Goal: Find contact information: Find contact information

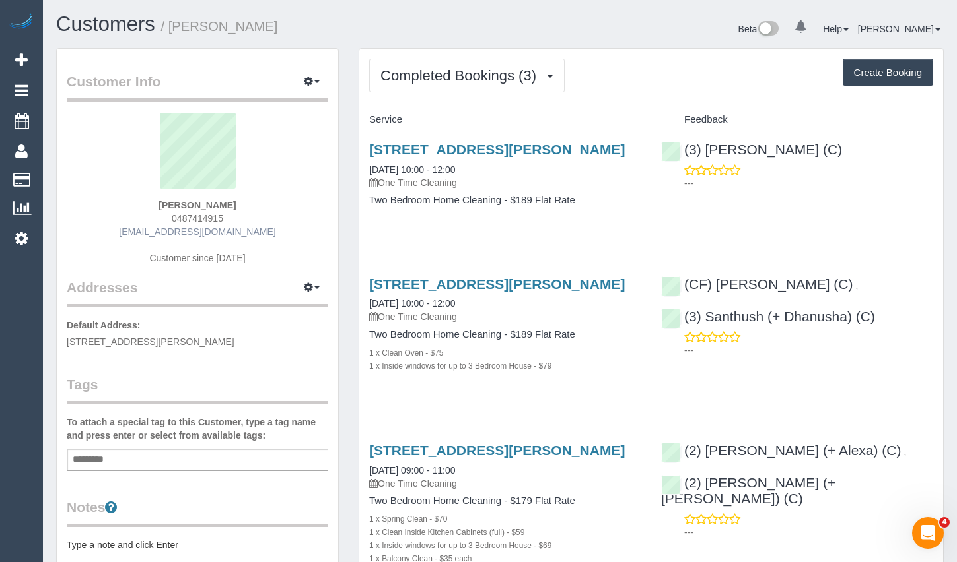
drag, startPoint x: 269, startPoint y: 229, endPoint x: 139, endPoint y: 235, distance: 130.9
click at [139, 235] on div "[PERSON_NAME] 0487414915 [EMAIL_ADDRESS][DOMAIN_NAME] Customer since [DATE]" at bounding box center [197, 195] width 261 height 165
copy link "[EMAIL_ADDRESS][DOMAIN_NAME]"
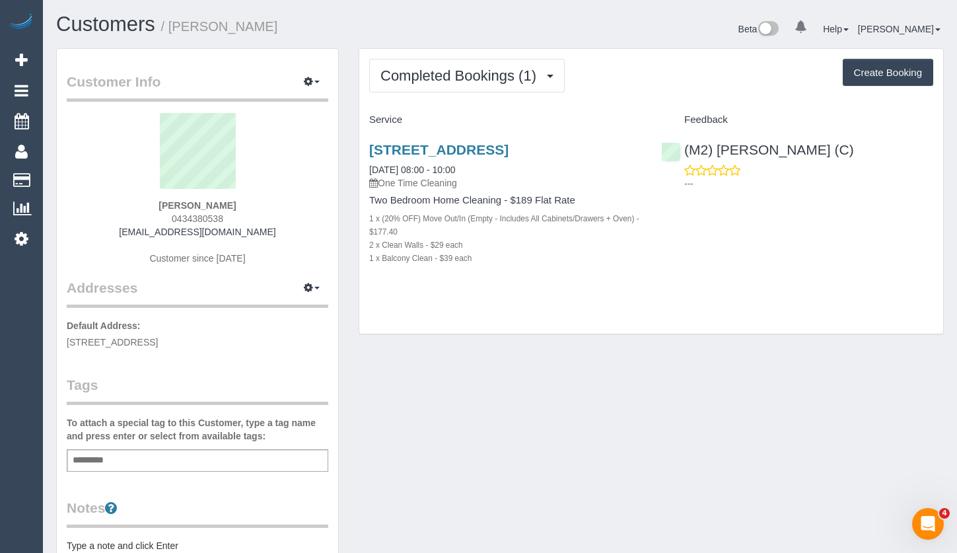
drag, startPoint x: 267, startPoint y: 230, endPoint x: 141, endPoint y: 228, distance: 126.8
click at [141, 228] on div "Nicola Parkes 0434380538 nicolajparkes6@gmail.com Customer since 2025" at bounding box center [197, 195] width 261 height 165
copy link "nicolajparkes6@gmail.com"
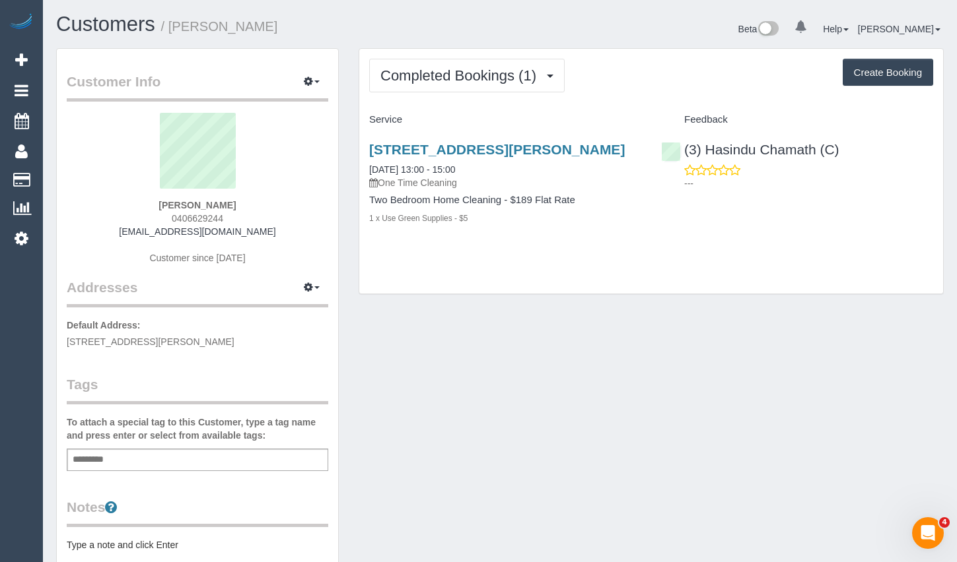
drag, startPoint x: 262, startPoint y: 230, endPoint x: 123, endPoint y: 228, distance: 138.6
click at [123, 228] on div "Emma Miller 0406629244 emmamiller023@gmail.com Customer since 2025" at bounding box center [197, 195] width 261 height 165
copy link "emmamiller023@gmail.com"
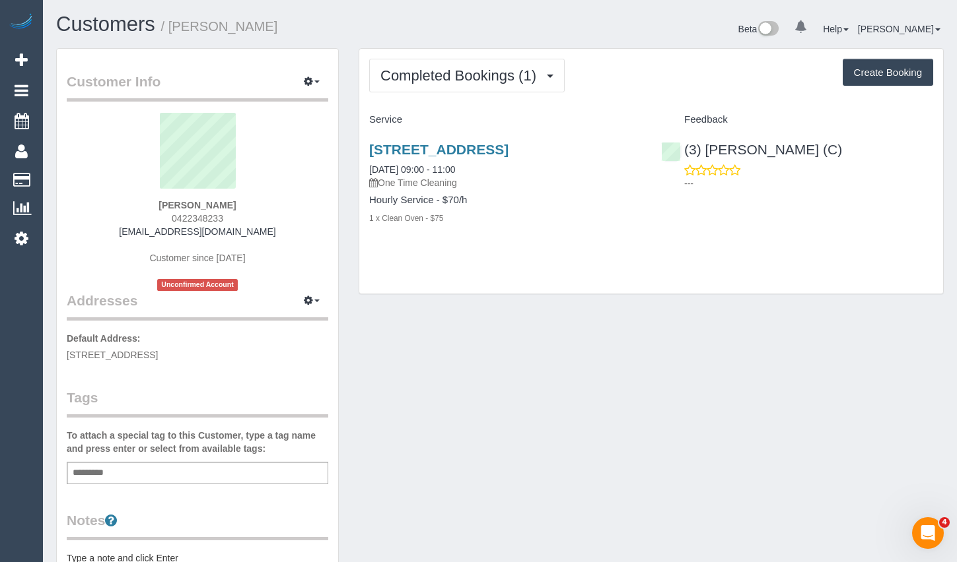
drag, startPoint x: 292, startPoint y: 236, endPoint x: 129, endPoint y: 230, distance: 163.2
click at [129, 230] on div "Amelia Cowley 0422348233 ameliacowley27@gmail.com Customer since 2025 Unconfirm…" at bounding box center [197, 202] width 261 height 178
copy link "ameliacowley27@gmail.com"
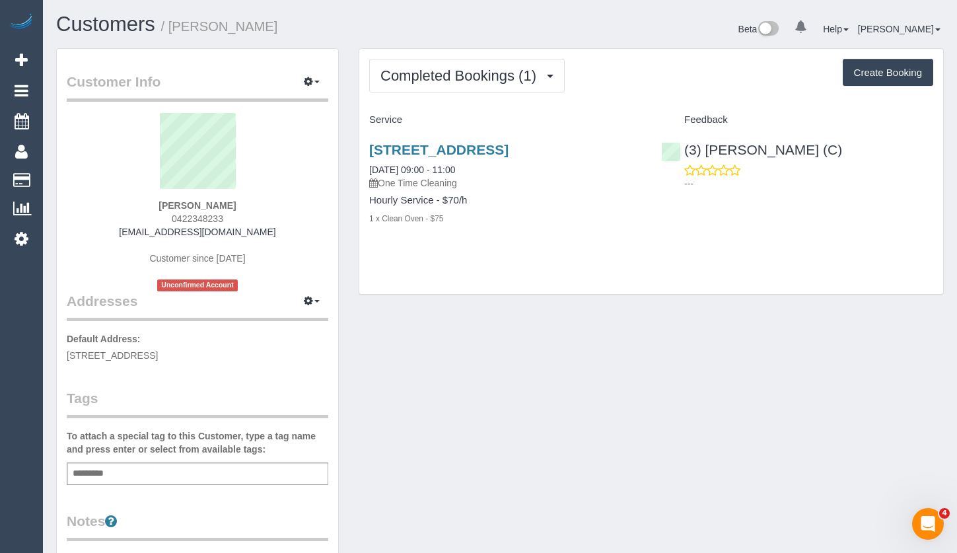
drag, startPoint x: 256, startPoint y: 230, endPoint x: 124, endPoint y: 204, distance: 134.7
click at [127, 226] on div "[PERSON_NAME] 0422348233 [EMAIL_ADDRESS][DOMAIN_NAME] Customer since [DATE] Unc…" at bounding box center [197, 202] width 261 height 178
copy link "[EMAIL_ADDRESS][DOMAIN_NAME]"
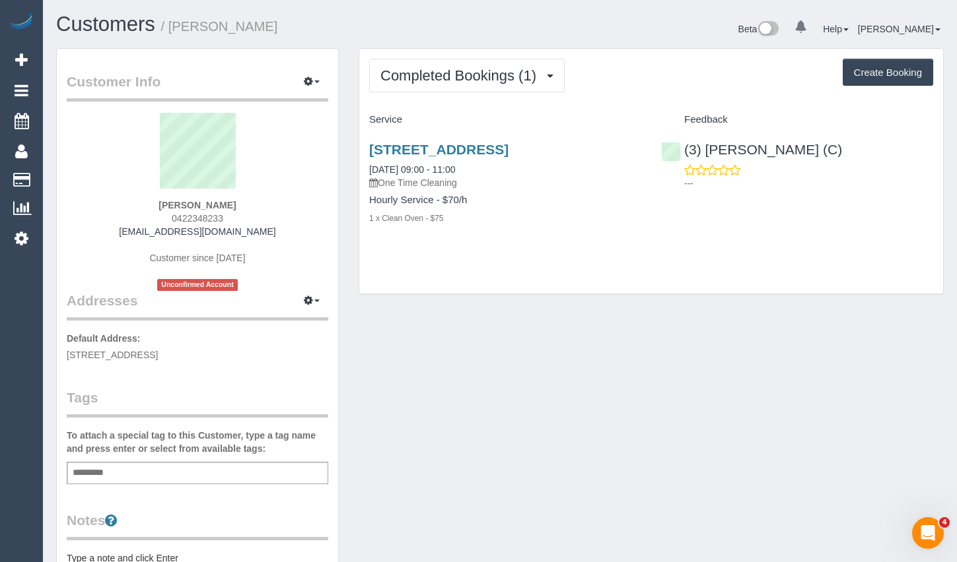
click at [412, 524] on div "Customer Info Edit Contact Info Send Message Email Preferences Special Sales Ta…" at bounding box center [499, 490] width 907 height 885
